Goal: Task Accomplishment & Management: Use online tool/utility

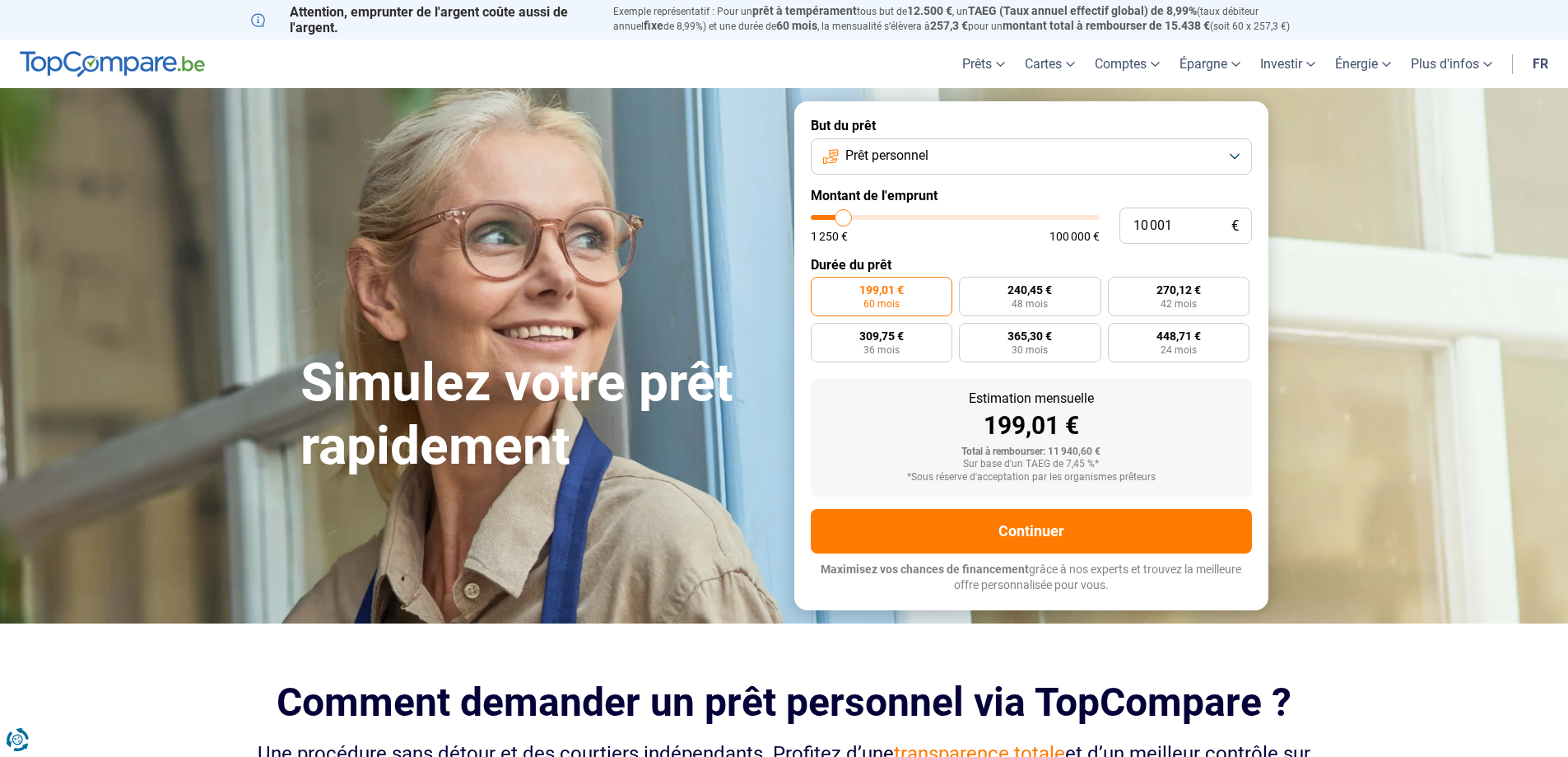
click at [1238, 155] on button "Prêt personnel" at bounding box center [1032, 156] width 441 height 36
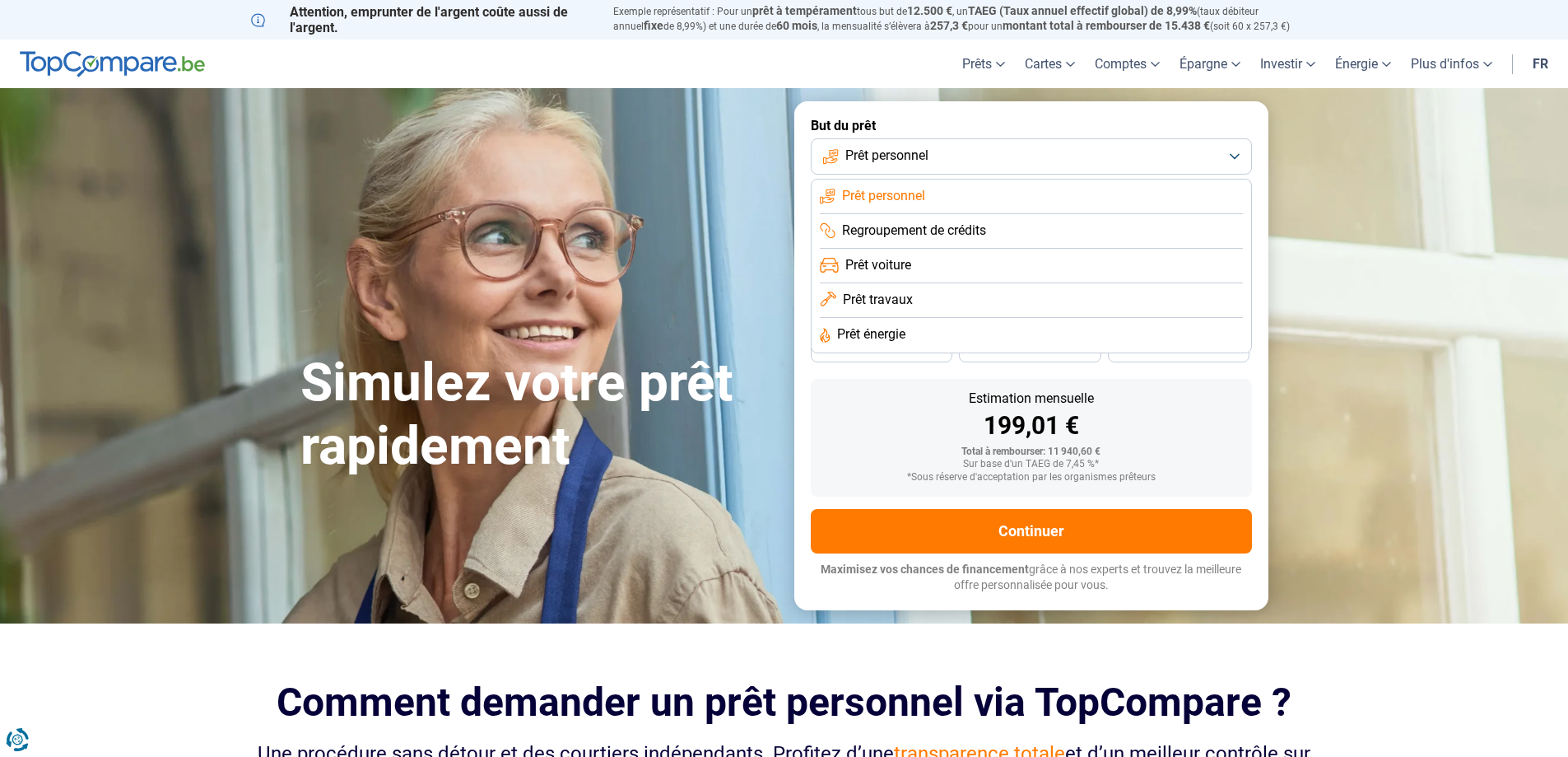
click at [838, 74] on header "Prêts Prêt personnel Prêt hypothécaire Prêt voiture Prêt travaux Cartes Cartes …" at bounding box center [784, 64] width 1568 height 49
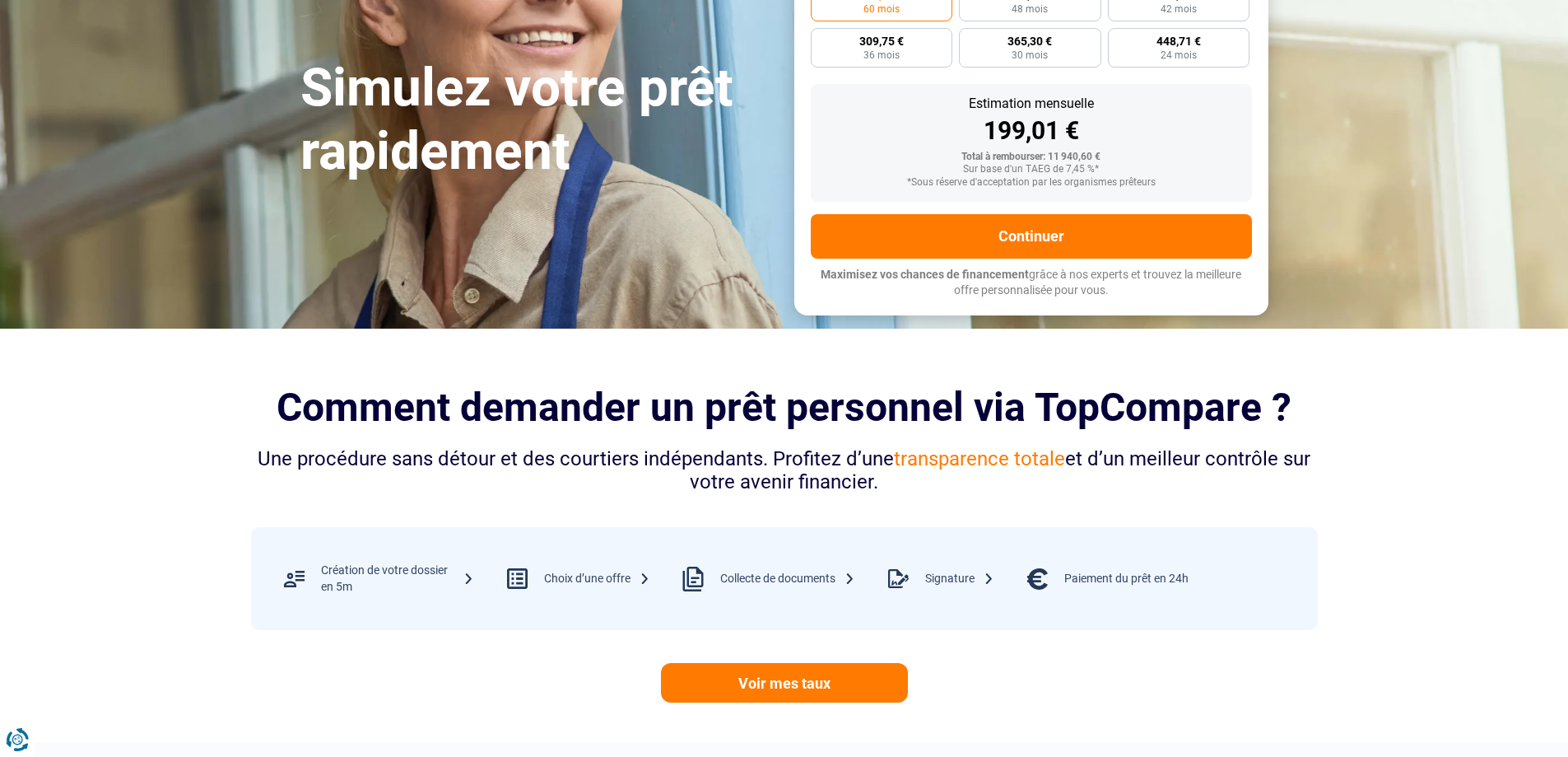
scroll to position [82, 0]
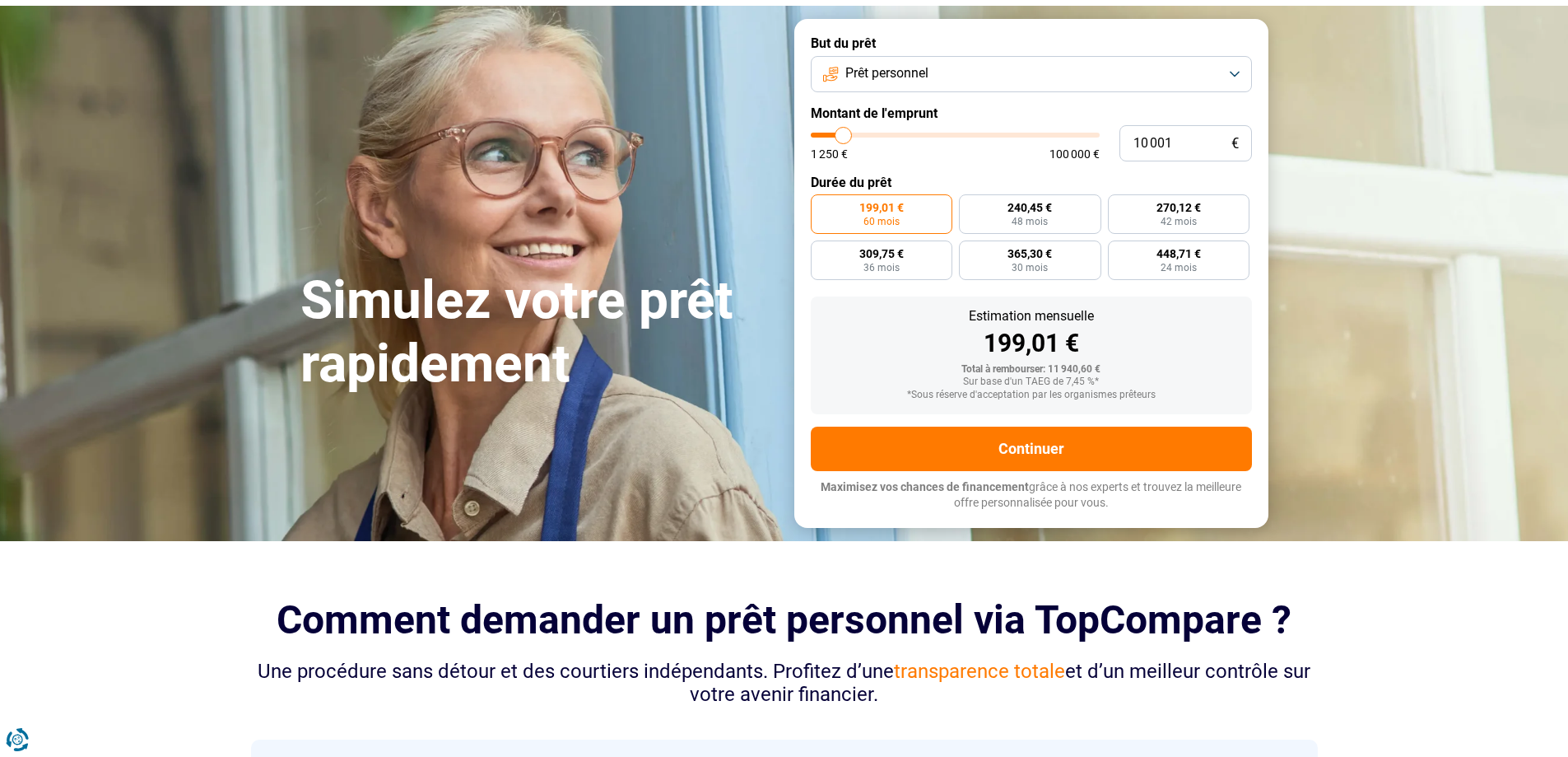
type input "11 000"
type input "11000"
type input "12 500"
type input "12500"
type input "15 750"
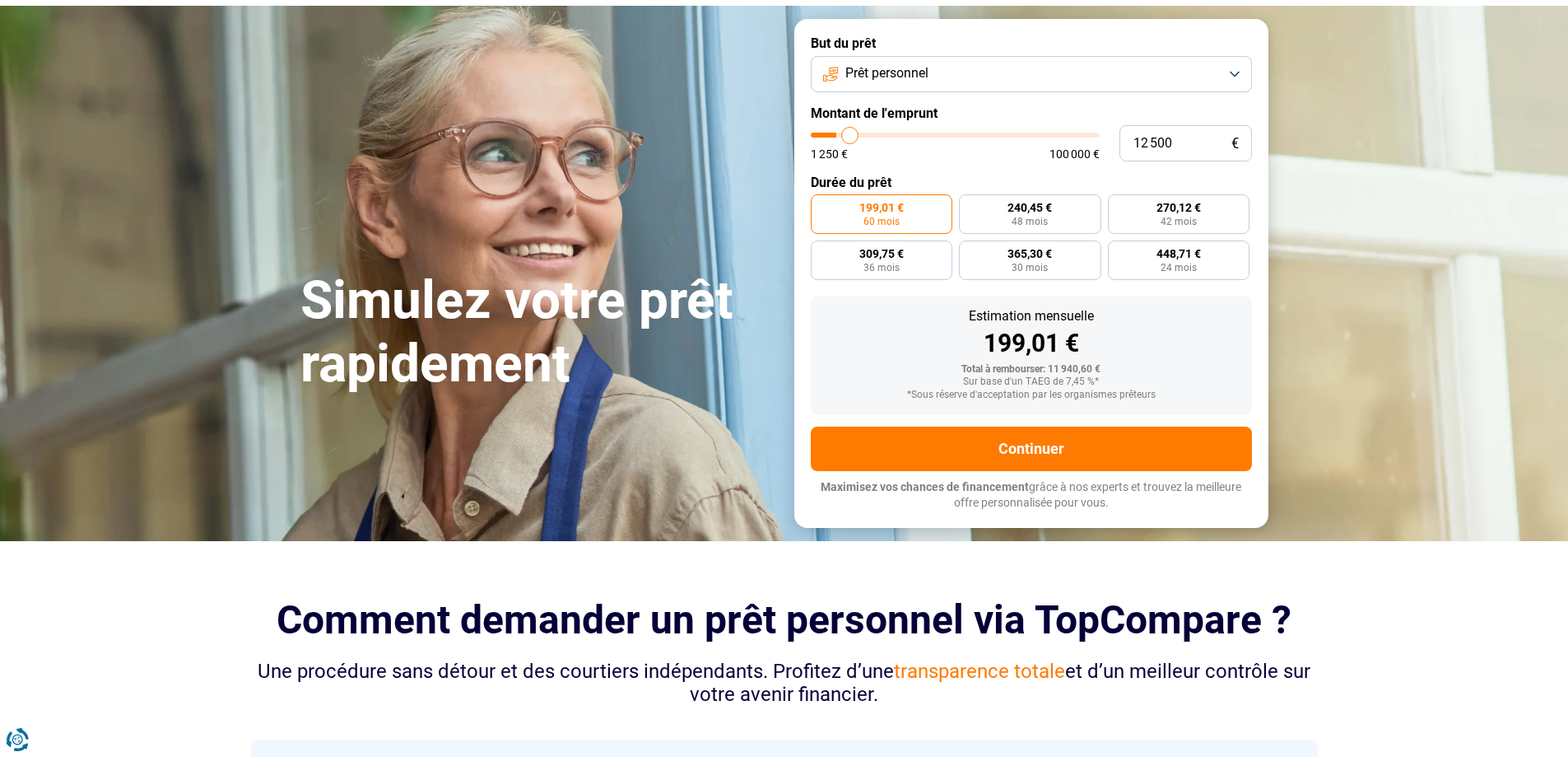
type input "15750"
type input "21 250"
type input "21250"
type input "31 250"
type input "31250"
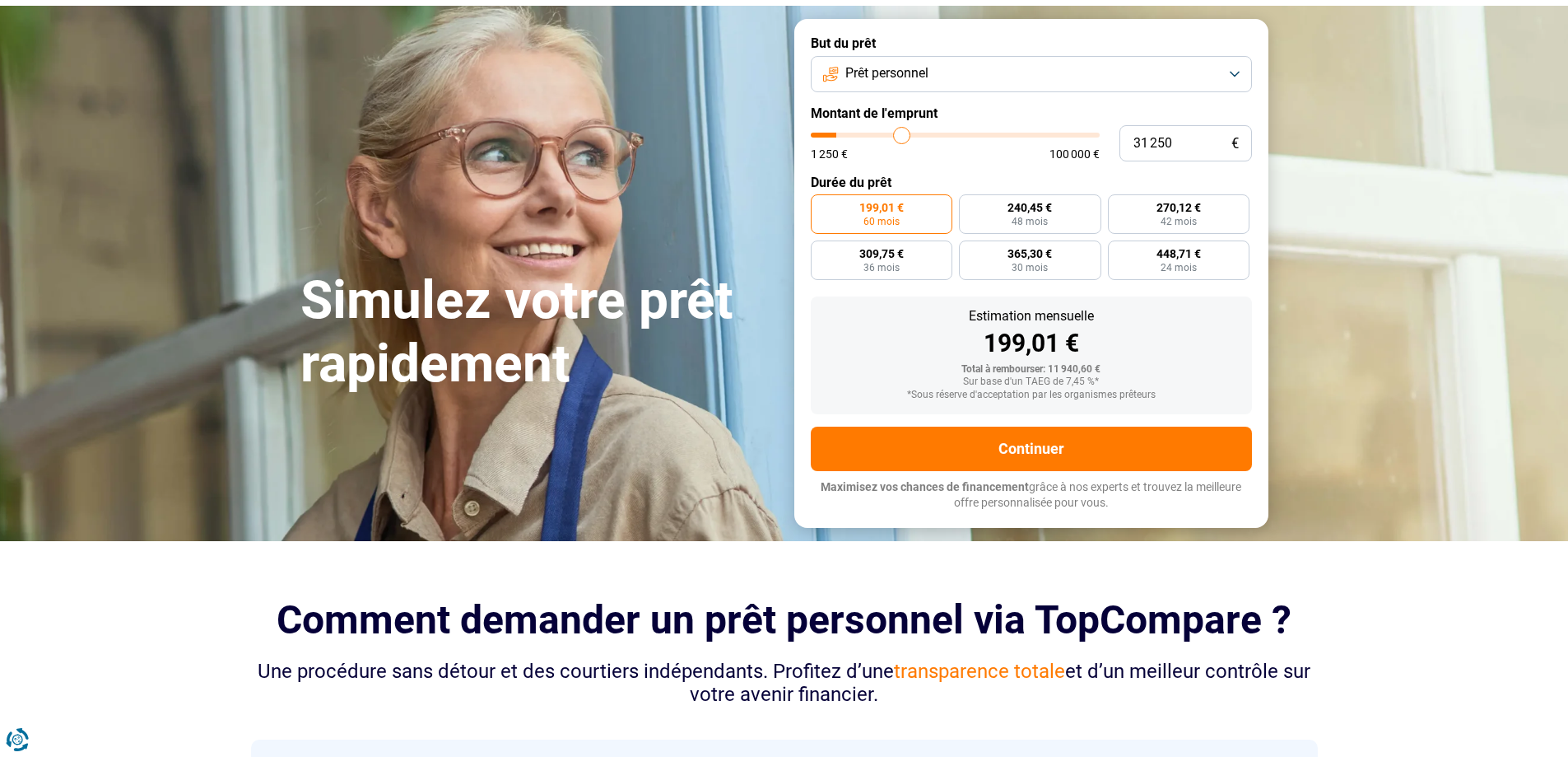
type input "45 250"
type input "45250"
type input "61 750"
type input "61750"
type input "75 000"
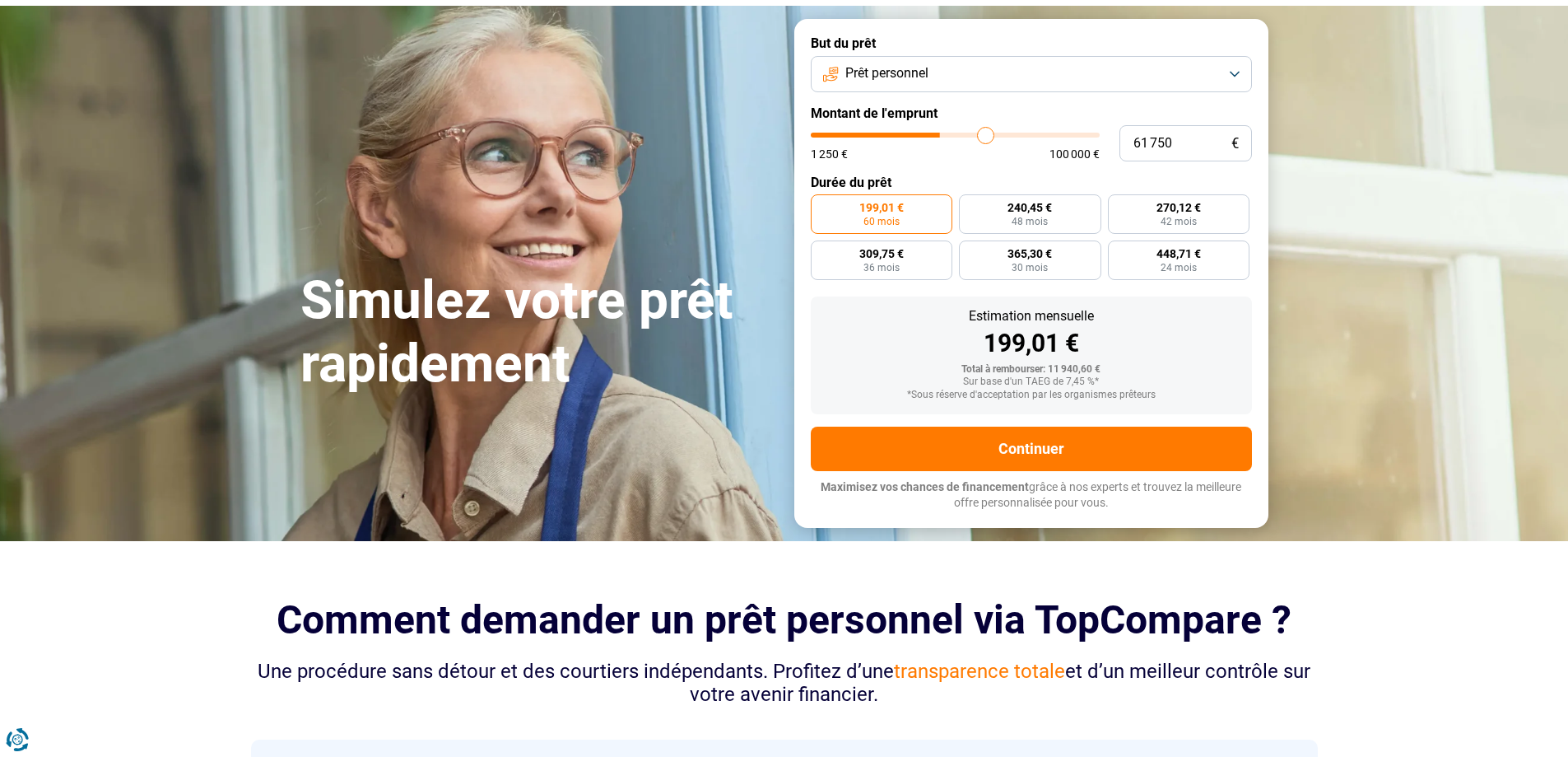
type input "75000"
type input "84 500"
type input "84500"
type input "90 500"
type input "90500"
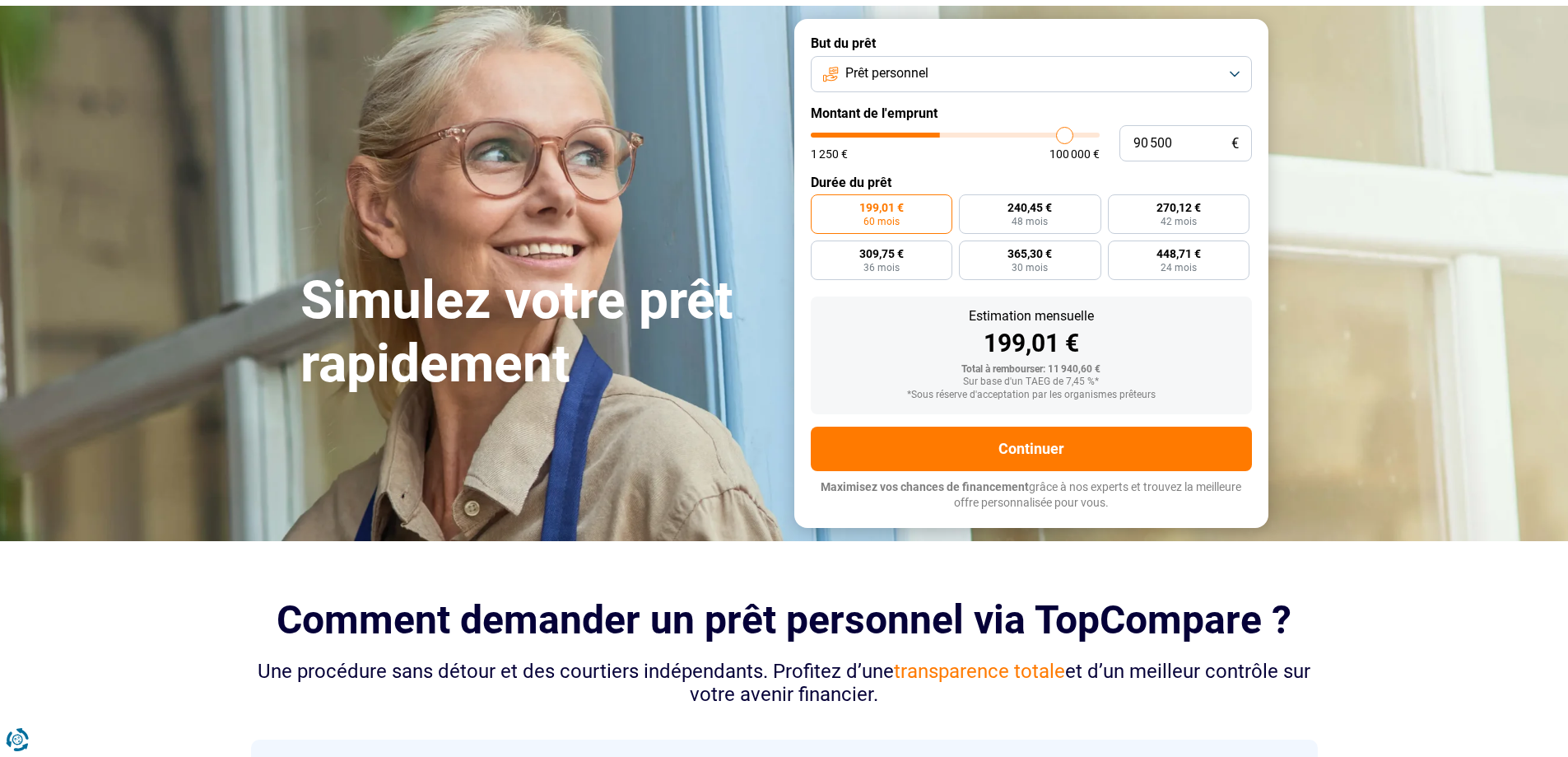
type input "93 250"
type input "93250"
type input "95 750"
type input "95750"
type input "96 250"
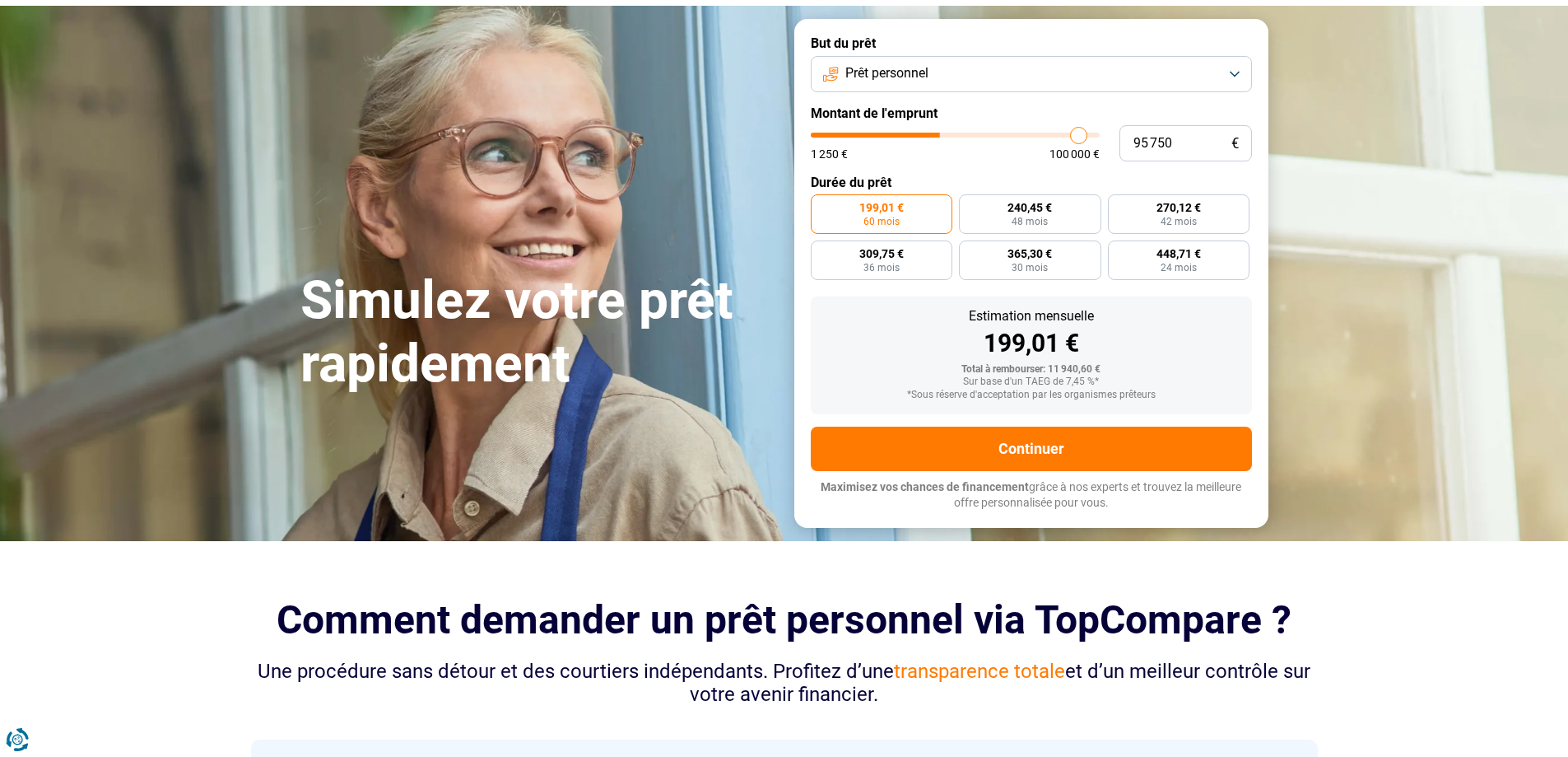
type input "96250"
type input "97 250"
type input "97250"
type input "97 500"
type input "97500"
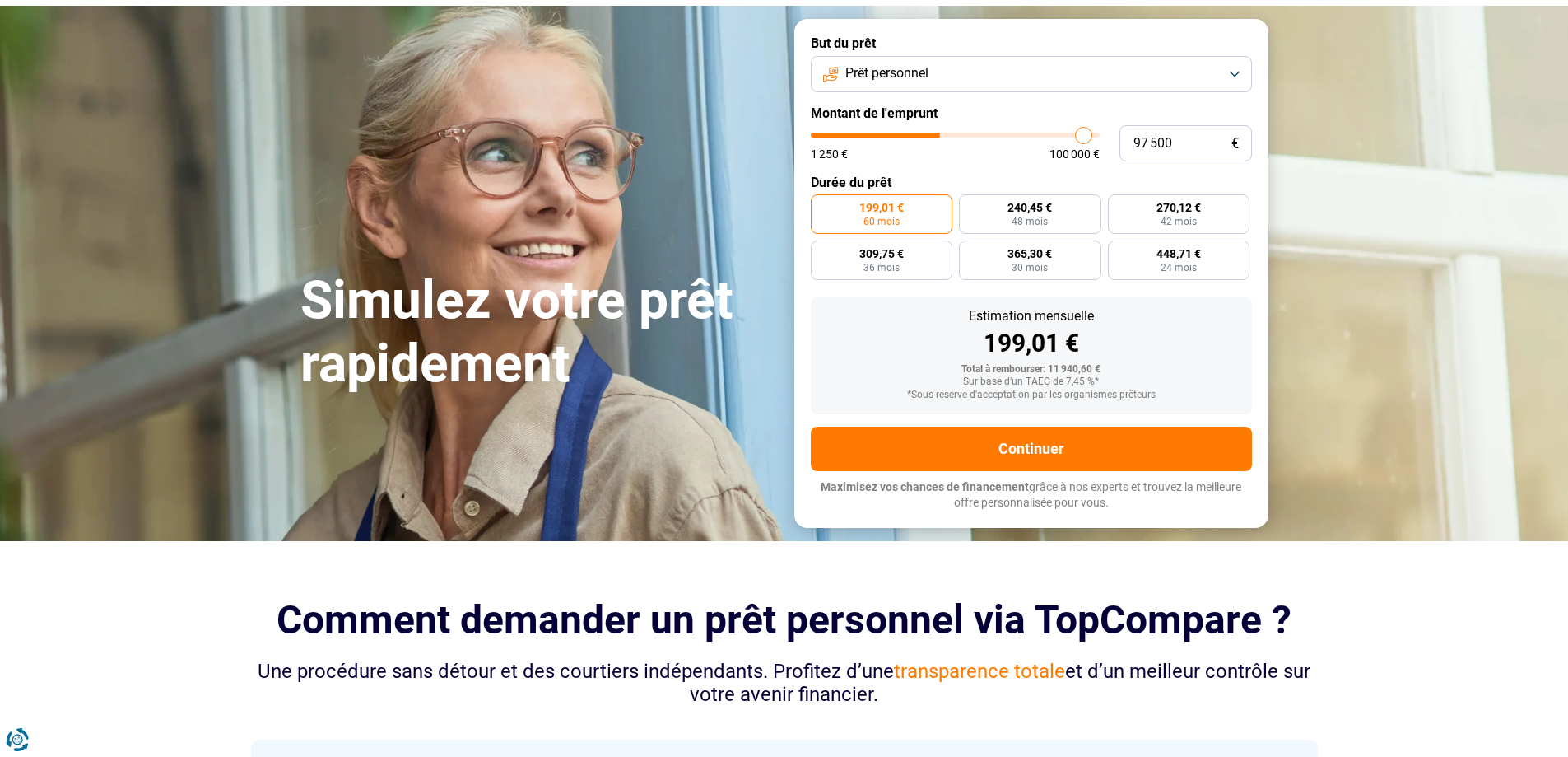
type input "97 750"
drag, startPoint x: 847, startPoint y: 139, endPoint x: 1085, endPoint y: 161, distance: 239.0
type input "97750"
click at [1085, 138] on input "range" at bounding box center [956, 135] width 289 height 5
radio input "false"
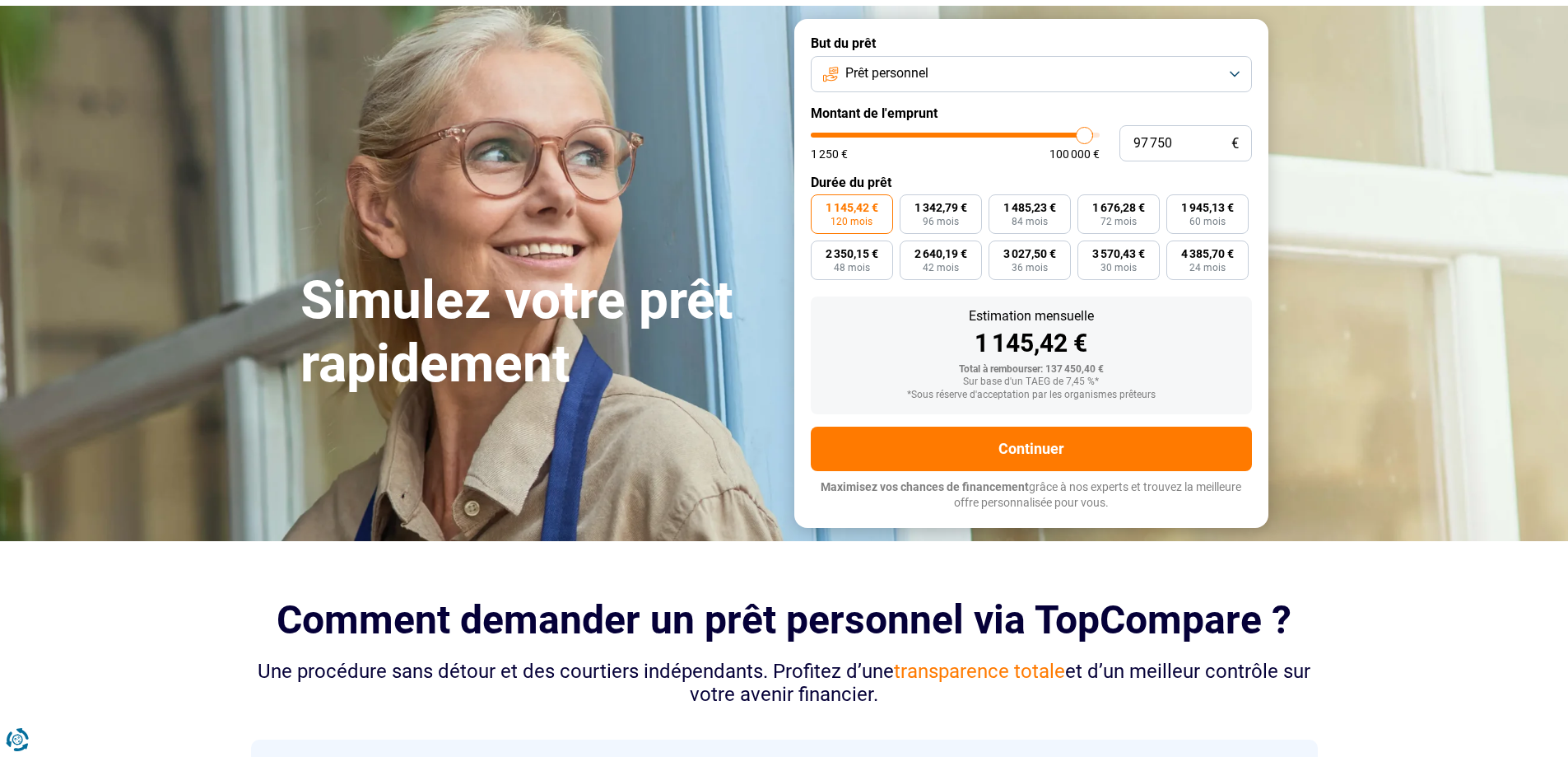
click at [1091, 159] on span "100 000 €" at bounding box center [1075, 154] width 50 height 12
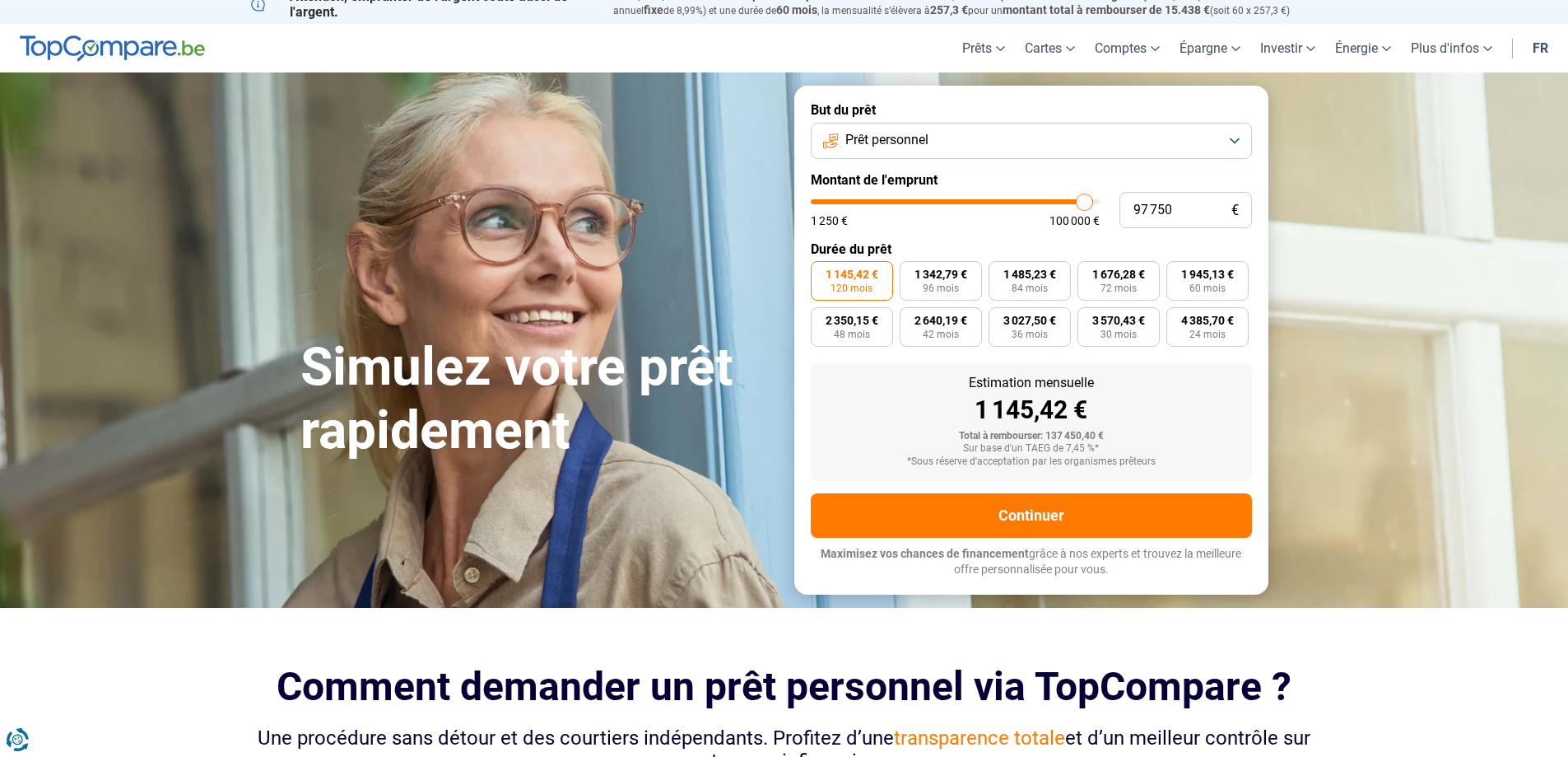
scroll to position [0, 0]
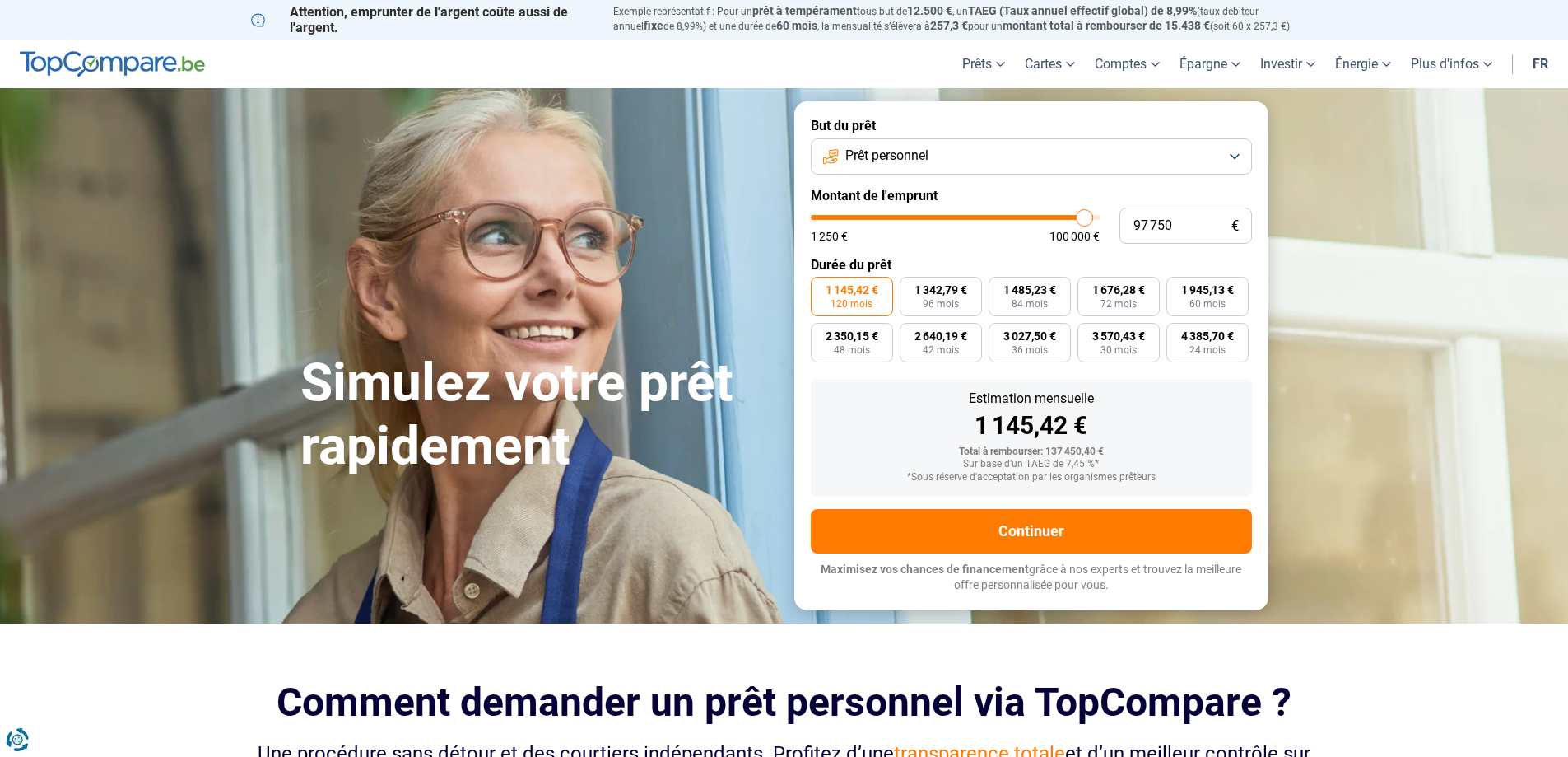
type input "96 500"
type input "96500"
type input "97 250"
type input "97250"
type input "97 750"
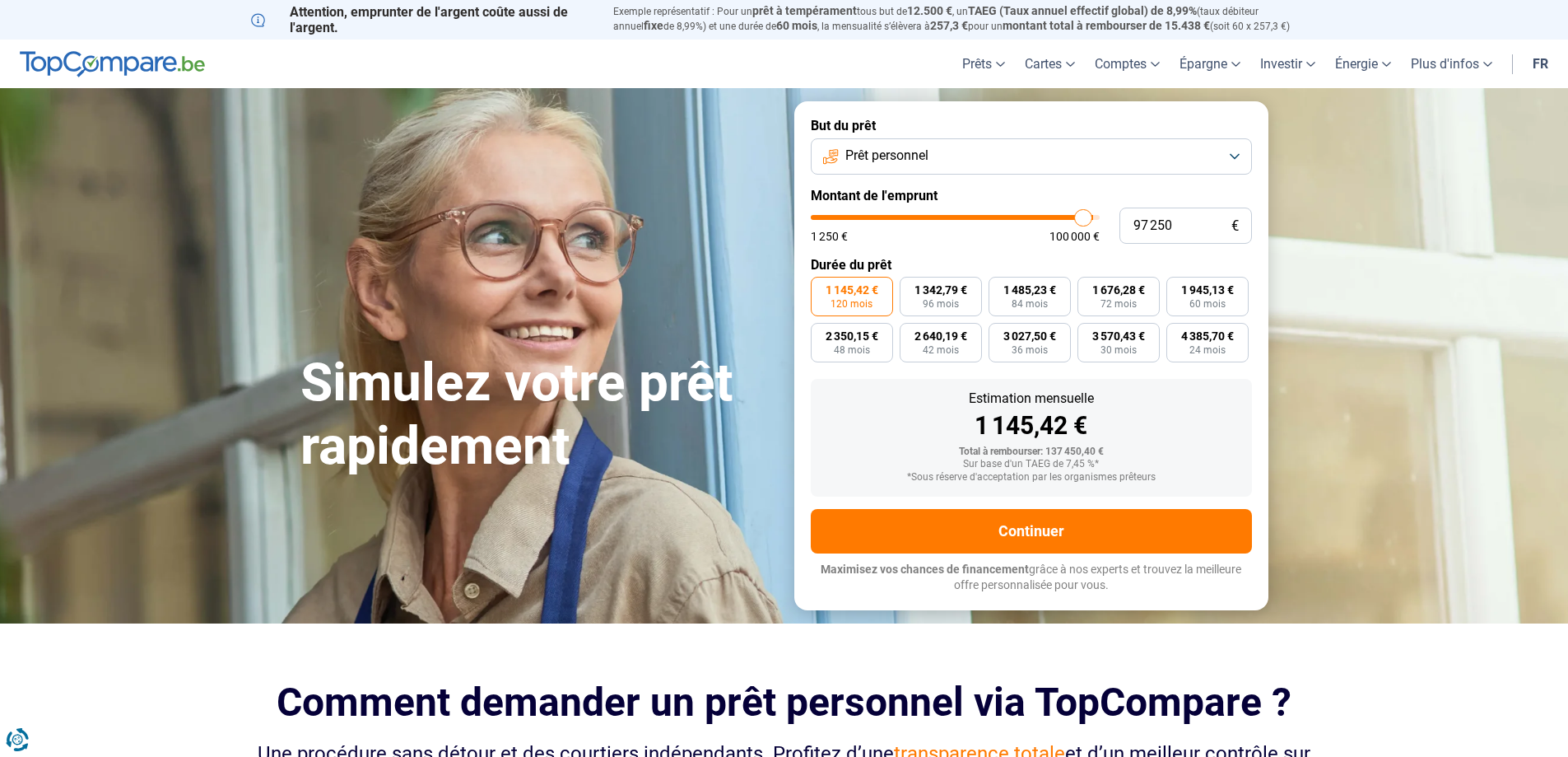
type input "97750"
type input "98 500"
type input "98500"
type input "99 500"
type input "99500"
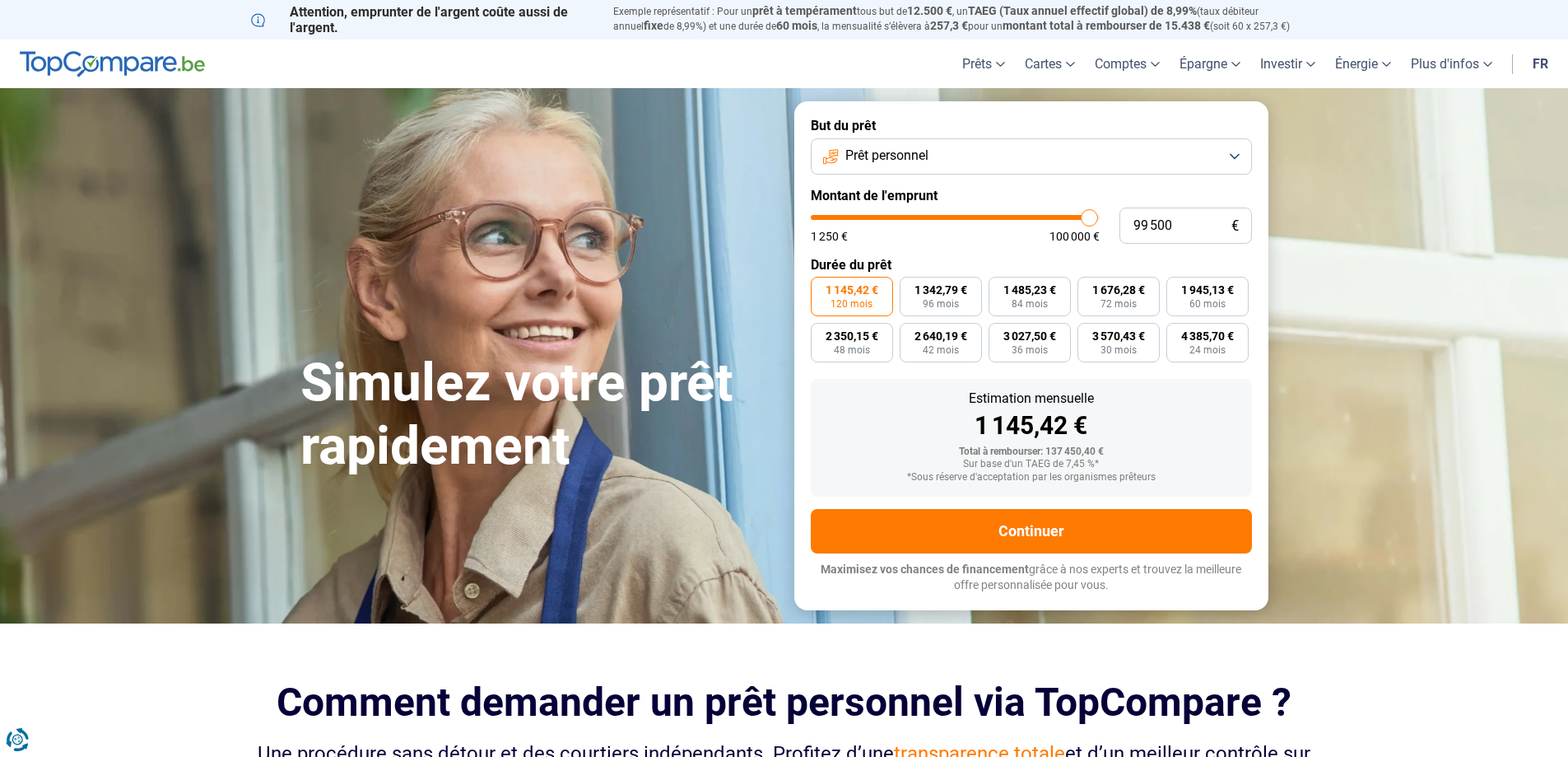
type input "100 000"
drag, startPoint x: 1081, startPoint y: 217, endPoint x: 1103, endPoint y: 218, distance: 22.0
type input "100000"
click at [1100, 218] on input "range" at bounding box center [956, 218] width 289 height 5
